Goal: Transaction & Acquisition: Purchase product/service

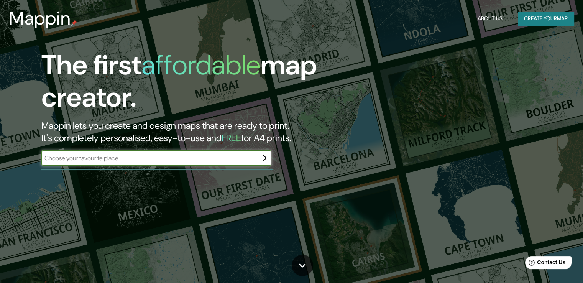
click at [191, 158] on input "text" at bounding box center [148, 158] width 214 height 9
type input "[GEOGRAPHIC_DATA]"
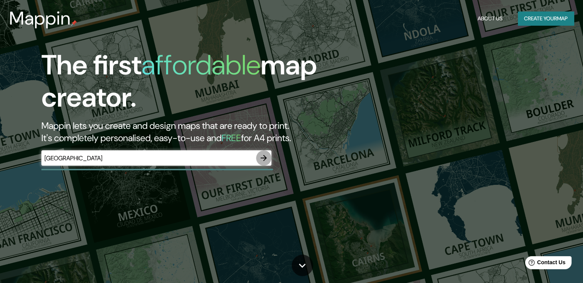
click at [262, 160] on icon "button" at bounding box center [263, 157] width 9 height 9
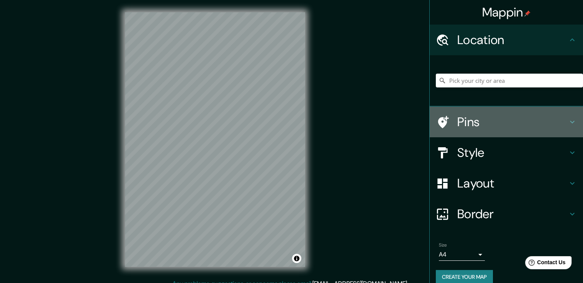
click at [469, 123] on h4 "Pins" at bounding box center [512, 121] width 110 height 15
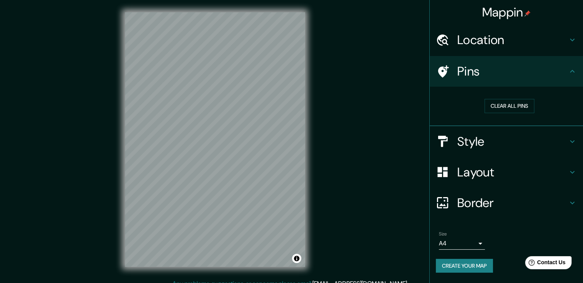
click at [563, 70] on h4 "Pins" at bounding box center [512, 71] width 110 height 15
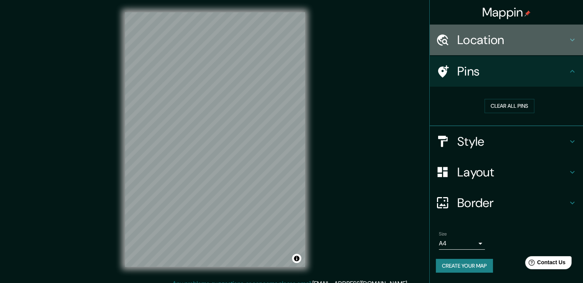
click at [573, 39] on icon at bounding box center [571, 39] width 9 height 9
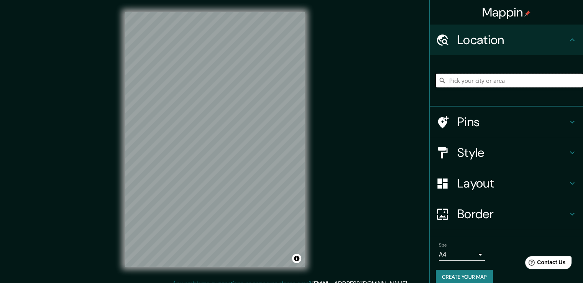
click at [497, 82] on input "Pick your city or area" at bounding box center [508, 81] width 147 height 14
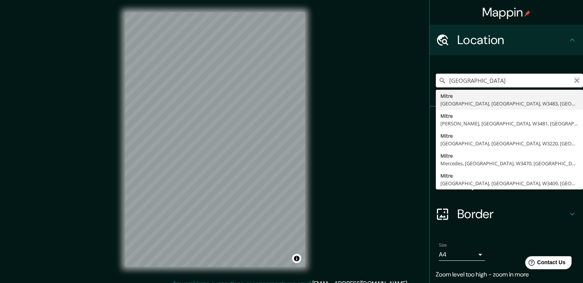
type input "[GEOGRAPHIC_DATA]"
click at [574, 79] on icon "Clear" at bounding box center [576, 80] width 5 height 5
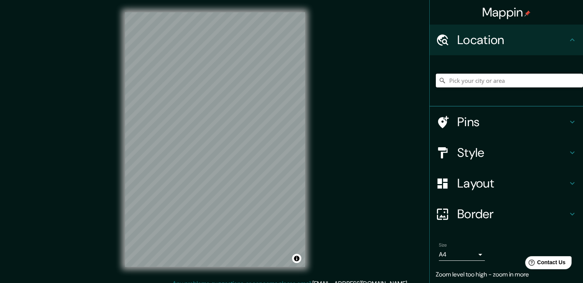
click at [518, 79] on input "Pick your city or area" at bounding box center [508, 81] width 147 height 14
type input "[GEOGRAPHIC_DATA], [GEOGRAPHIC_DATA], [GEOGRAPHIC_DATA]"
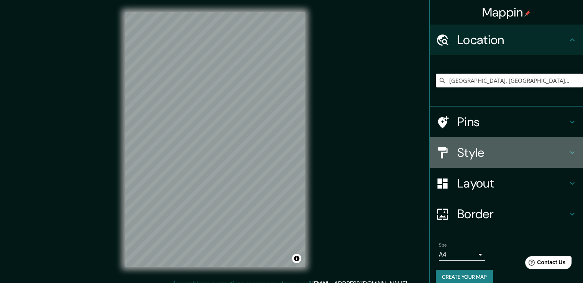
click at [567, 151] on icon at bounding box center [571, 152] width 9 height 9
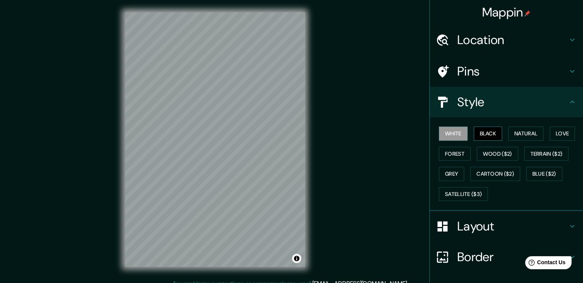
click at [484, 135] on button "Black" at bounding box center [487, 133] width 29 height 14
click at [511, 131] on button "Natural" at bounding box center [525, 133] width 35 height 14
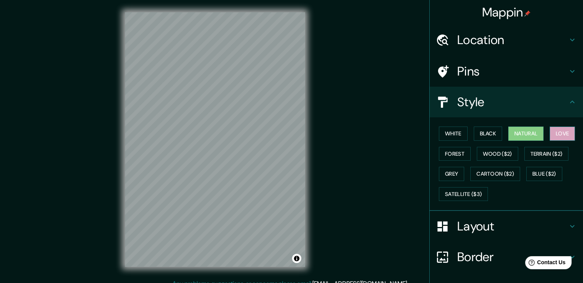
click at [554, 132] on button "Love" at bounding box center [561, 133] width 25 height 14
click at [489, 131] on button "Black" at bounding box center [487, 133] width 29 height 14
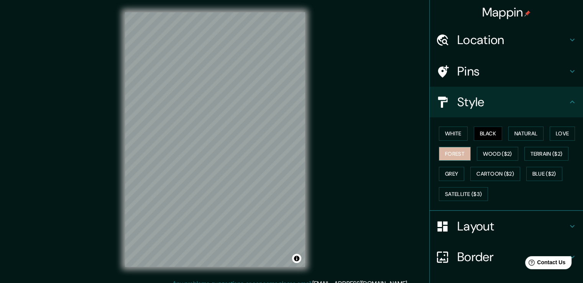
click at [454, 153] on button "Forest" at bounding box center [455, 154] width 32 height 14
click at [486, 149] on button "Wood ($2)" at bounding box center [496, 154] width 41 height 14
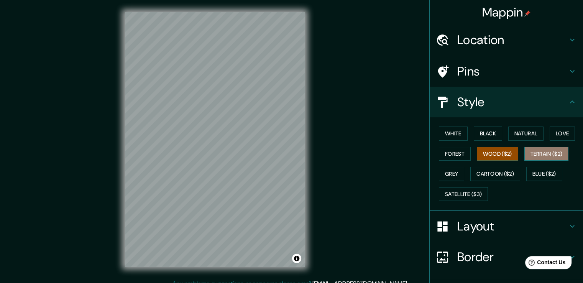
click at [530, 151] on button "Terrain ($2)" at bounding box center [546, 154] width 44 height 14
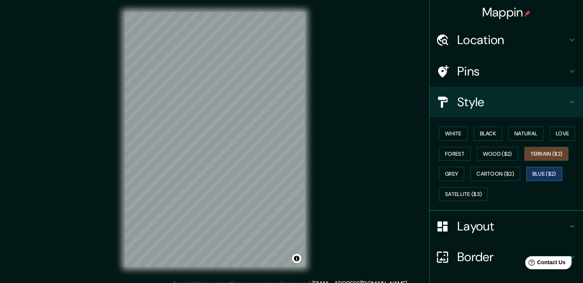
click at [537, 171] on button "Blue ($2)" at bounding box center [544, 174] width 36 height 14
click at [499, 172] on button "Cartoon ($2)" at bounding box center [495, 174] width 50 height 14
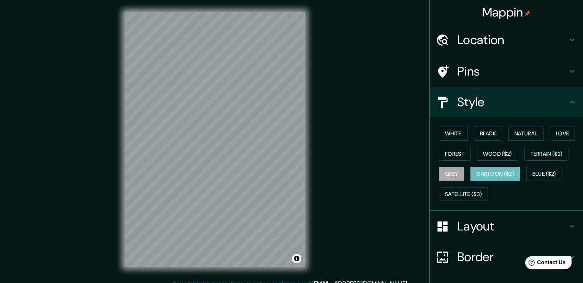
click at [450, 173] on button "Grey" at bounding box center [451, 174] width 25 height 14
click at [461, 190] on button "Satellite ($3)" at bounding box center [463, 194] width 49 height 14
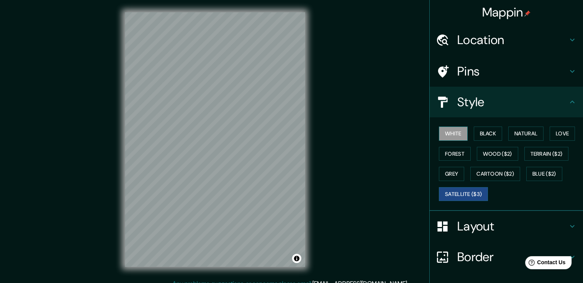
click at [461, 134] on button "White" at bounding box center [453, 133] width 29 height 14
click at [523, 131] on button "Natural" at bounding box center [525, 133] width 35 height 14
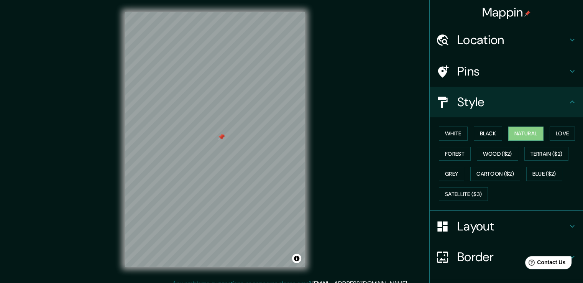
click at [218, 12] on div at bounding box center [215, 12] width 180 height 0
